Goal: Browse casually: Explore the website without a specific task or goal

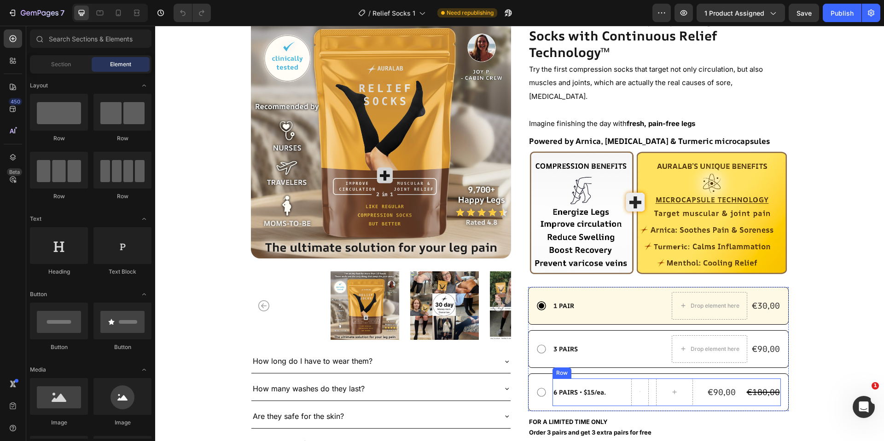
scroll to position [138, 0]
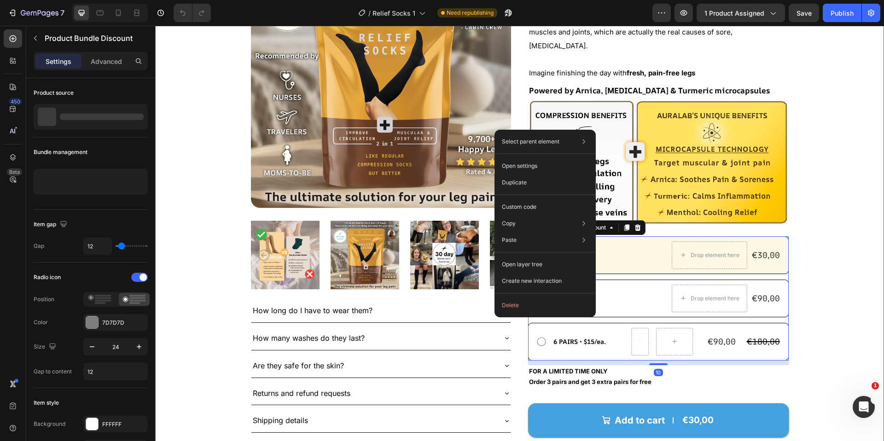
click at [823, 254] on div ""Compression socks that don’t just stop at circulation but also kill muscle and…" at bounding box center [519, 215] width 655 height 616
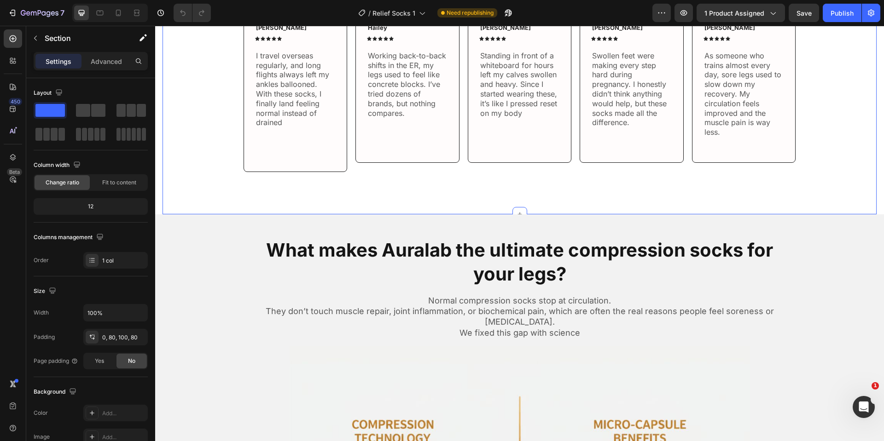
scroll to position [541, 0]
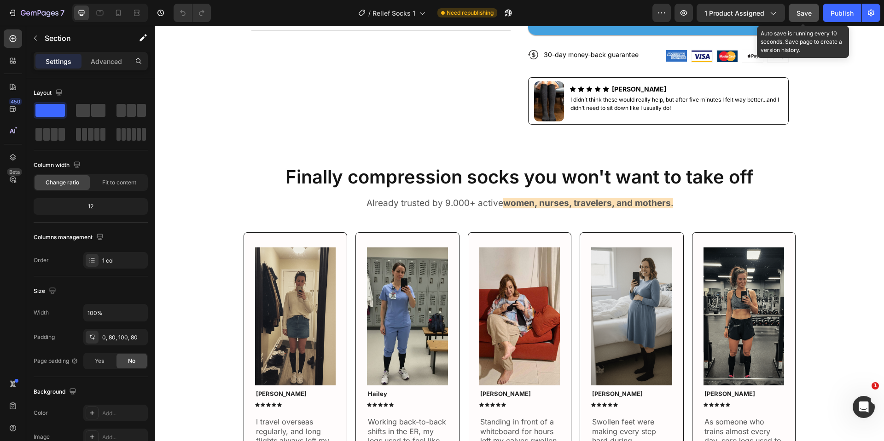
click at [805, 15] on span "Save" at bounding box center [803, 13] width 15 height 8
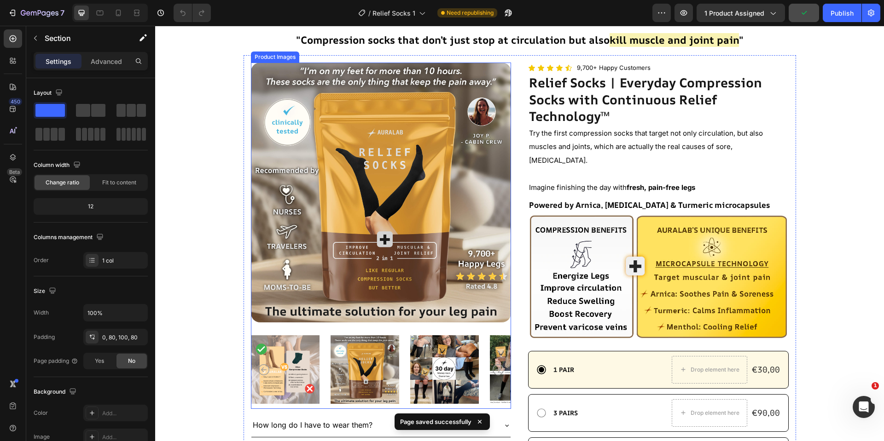
scroll to position [46, 0]
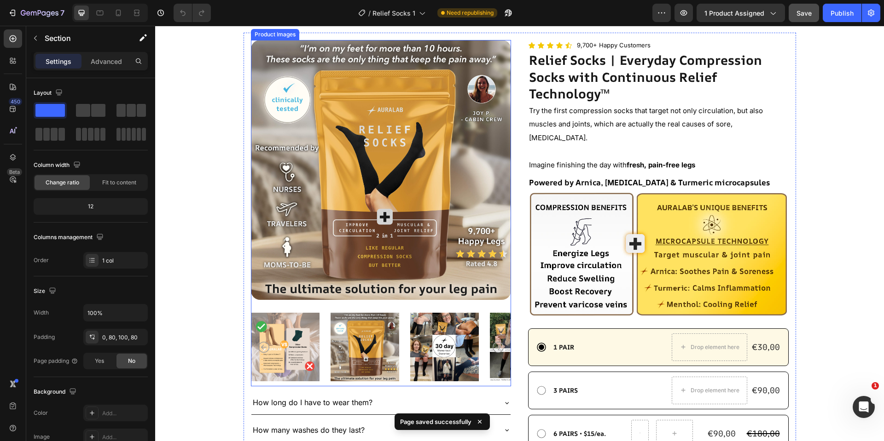
click at [412, 334] on img at bounding box center [444, 347] width 69 height 79
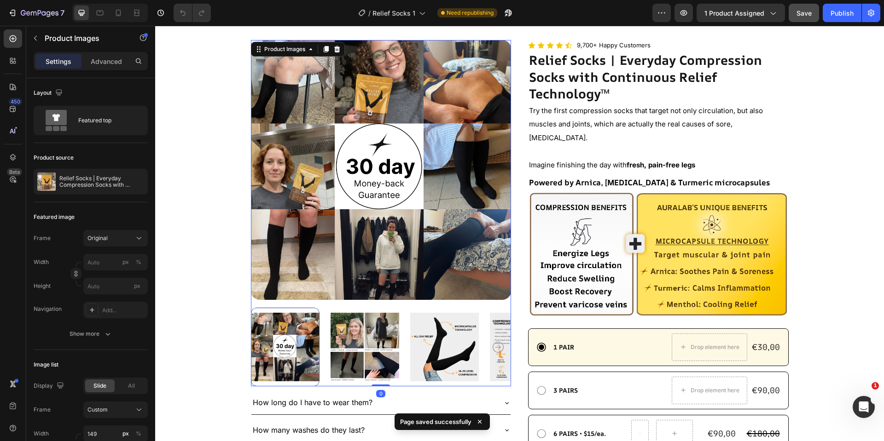
click at [354, 349] on img at bounding box center [365, 347] width 69 height 79
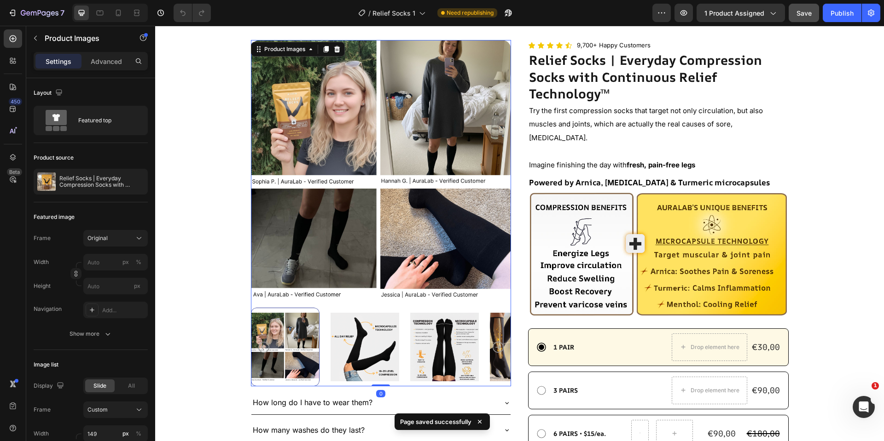
click at [374, 353] on img at bounding box center [365, 347] width 69 height 79
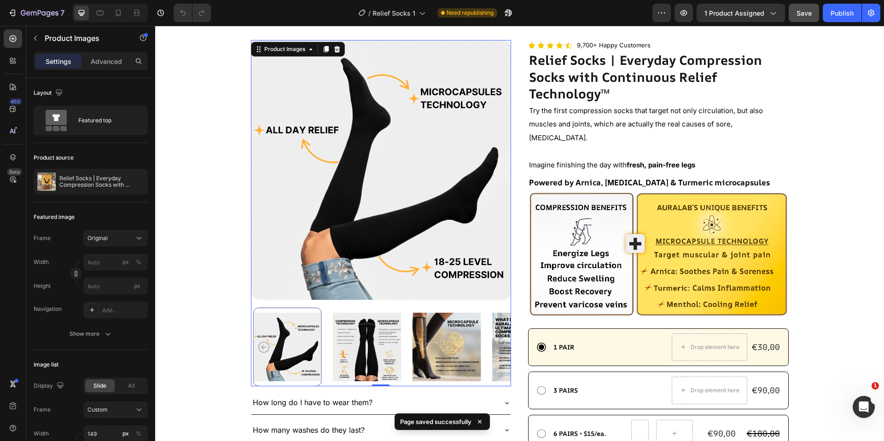
click at [376, 352] on img at bounding box center [366, 347] width 69 height 79
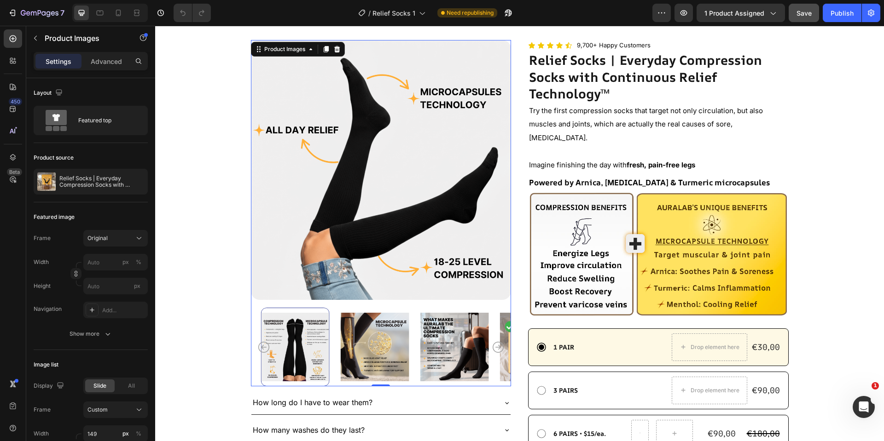
click at [389, 351] on img at bounding box center [374, 347] width 69 height 79
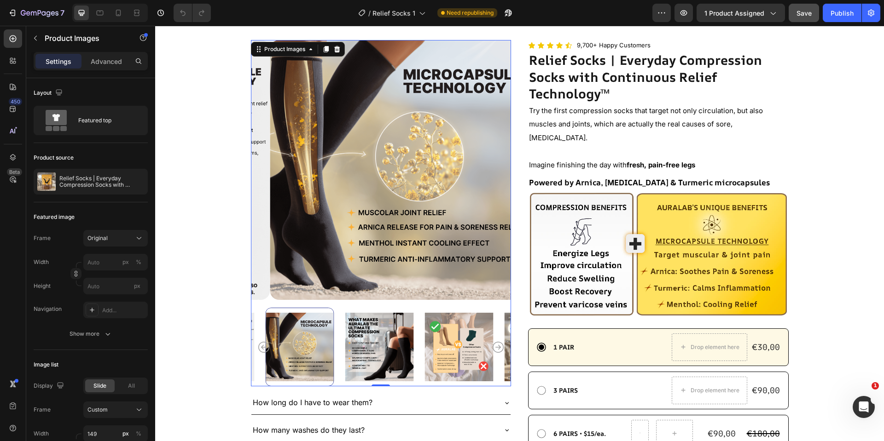
click at [407, 351] on div at bounding box center [381, 347] width 261 height 79
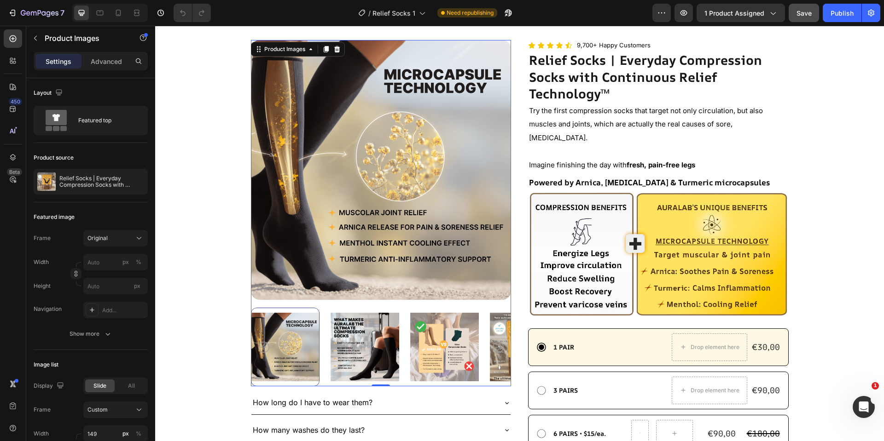
click at [420, 349] on img at bounding box center [444, 347] width 69 height 79
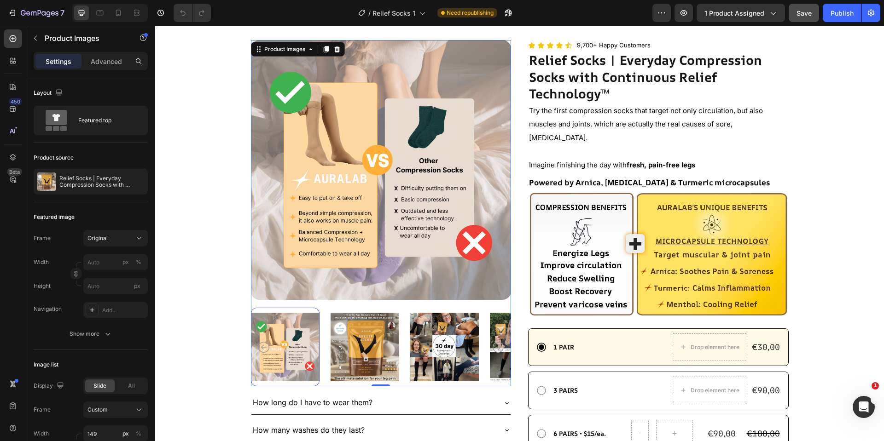
click at [366, 348] on img at bounding box center [365, 347] width 69 height 79
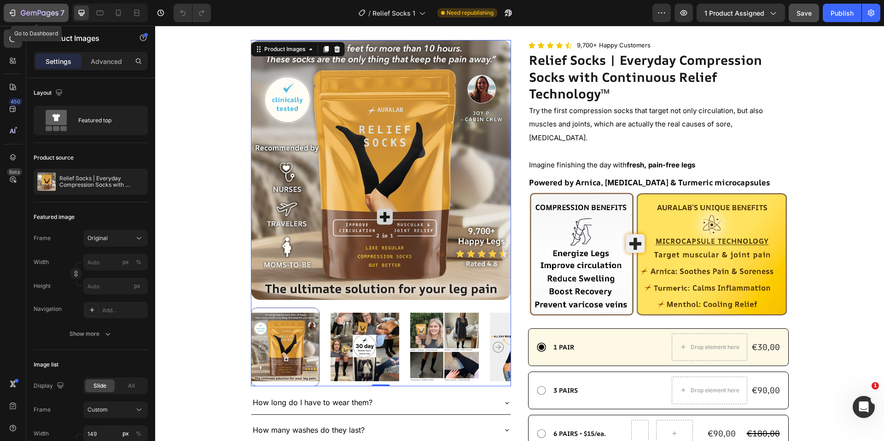
click at [53, 12] on icon "button" at bounding box center [53, 13] width 4 height 4
